Goal: Find contact information: Find contact information

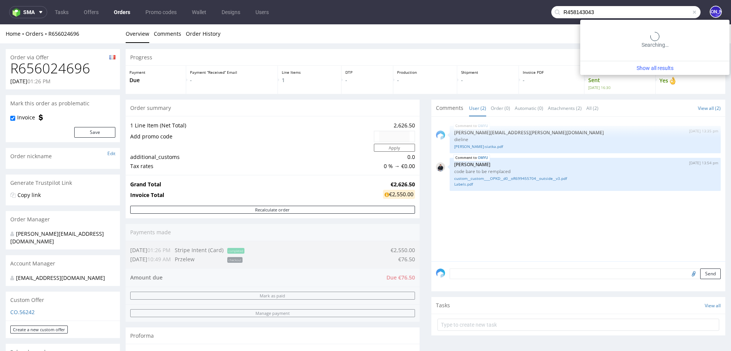
type input "R458143043"
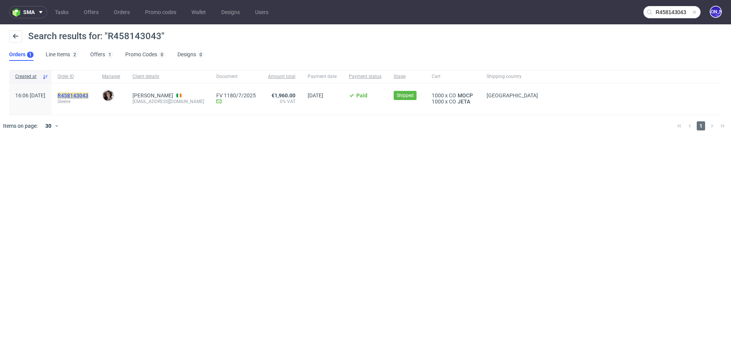
click at [88, 96] on mark "R458143043" at bounding box center [72, 96] width 31 height 6
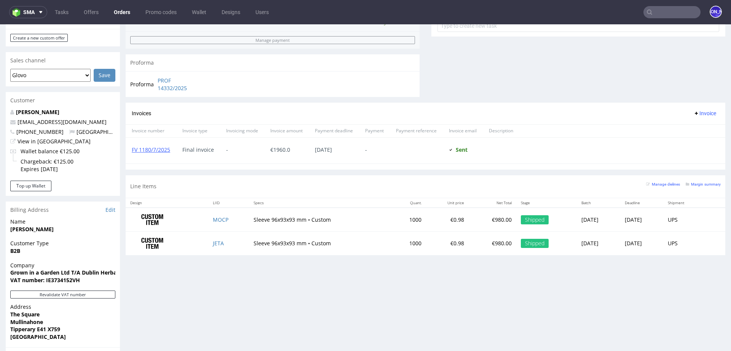
scroll to position [311, 0]
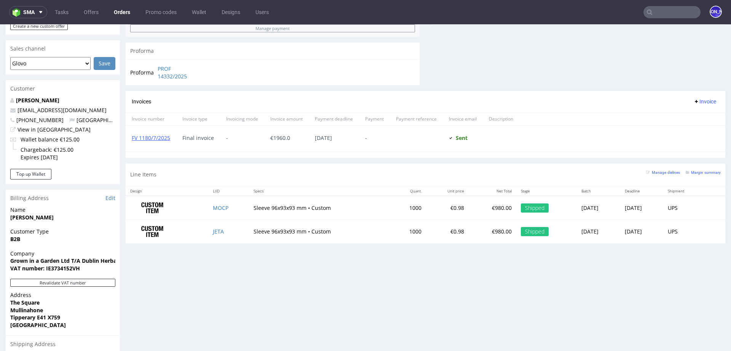
click at [36, 117] on span "[PHONE_NUMBER]" at bounding box center [36, 120] width 53 height 7
drag, startPoint x: 57, startPoint y: 112, endPoint x: 17, endPoint y: 112, distance: 40.4
click at [17, 117] on span "[PHONE_NUMBER]" at bounding box center [36, 120] width 53 height 7
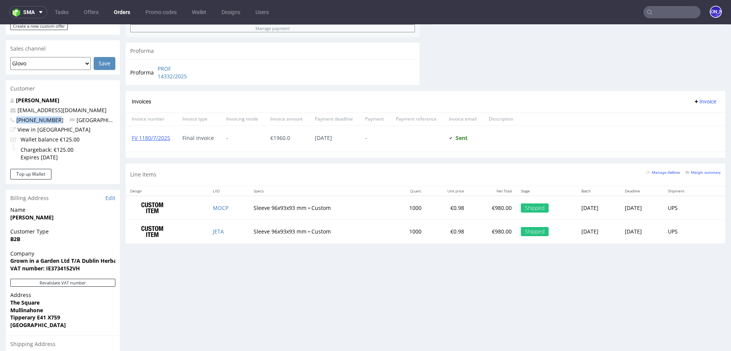
copy span "[PHONE_NUMBER]"
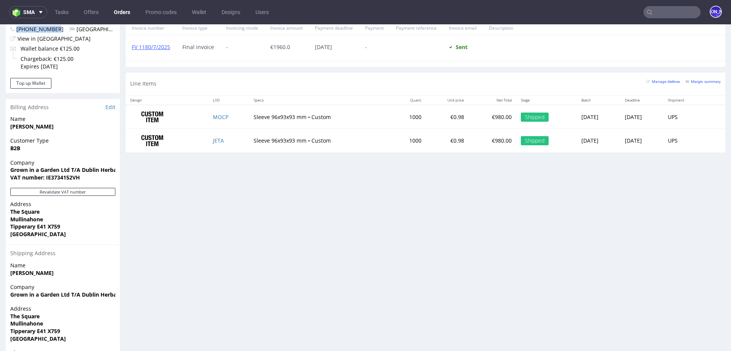
scroll to position [401, 0]
